Goal: Transaction & Acquisition: Purchase product/service

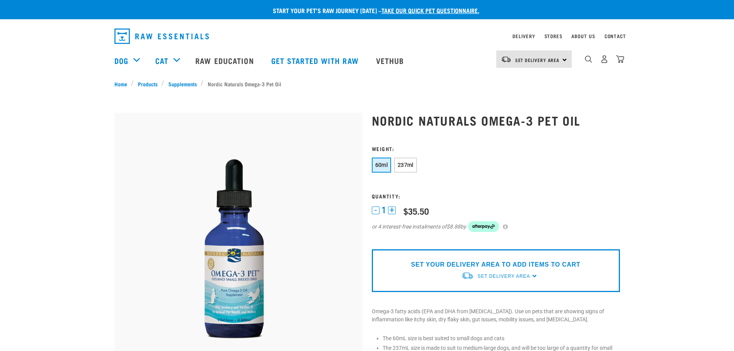
click at [30, 243] on div "Start your pet’s raw journey [DATE] – take our quick pet questionnaire. Deliver…" at bounding box center [367, 311] width 734 height 623
click at [244, 81] on li "Nordic Naturals Omega-3 Pet Oil" at bounding box center [243, 84] width 84 height 8
click at [186, 86] on link "Supplements" at bounding box center [182, 84] width 37 height 8
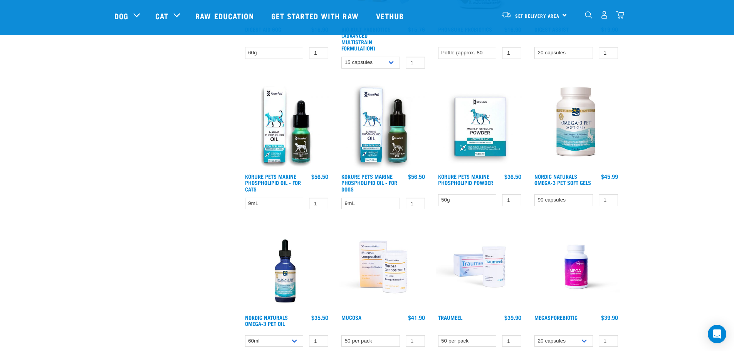
scroll to position [424, 0]
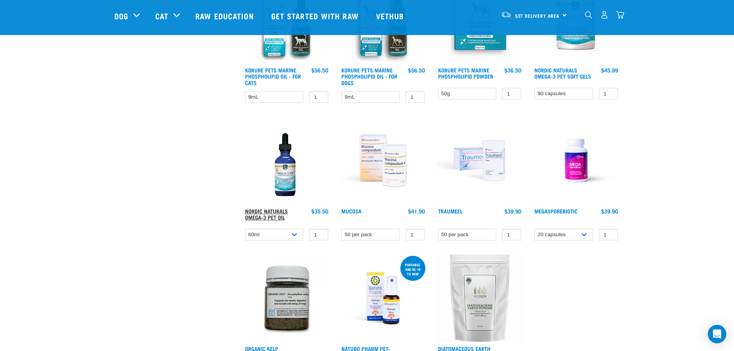
click at [259, 213] on link "Nordic Naturals Omega-3 Pet Oil" at bounding box center [266, 214] width 43 height 9
